Goal: Task Accomplishment & Management: Manage account settings

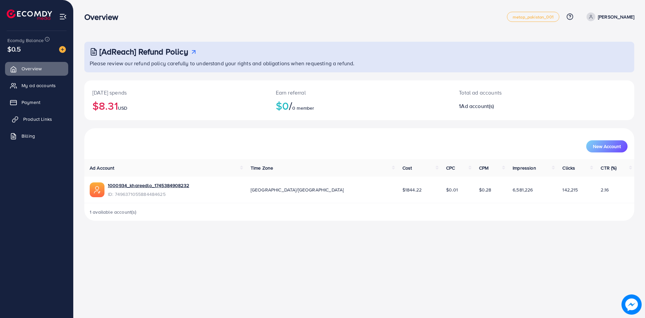
click at [33, 118] on span "Product Links" at bounding box center [37, 119] width 29 height 7
click at [27, 137] on span "Billing" at bounding box center [29, 135] width 13 height 7
click at [28, 133] on span "Billing" at bounding box center [29, 135] width 13 height 7
click at [79, 131] on div "[AdReach] Refund Policy Please review our refund policy carefully to understand…" at bounding box center [360, 115] width 572 height 231
click at [34, 136] on span "Billing" at bounding box center [29, 135] width 13 height 7
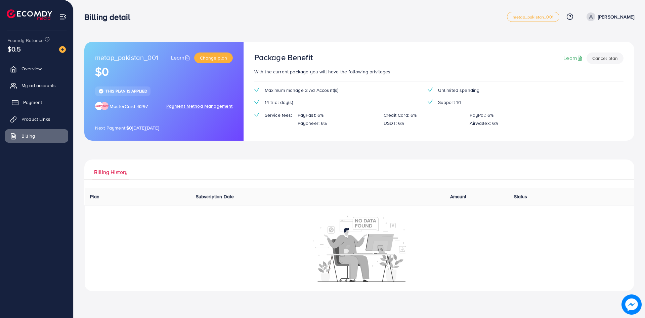
click at [24, 105] on span "Payment" at bounding box center [32, 102] width 19 height 7
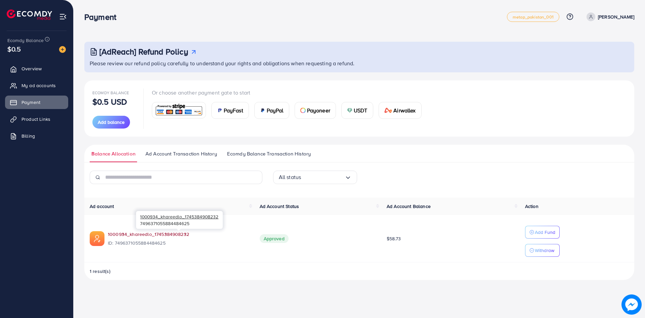
click at [143, 233] on link "1000934_khareedlo_1745384908232" at bounding box center [178, 234] width 141 height 7
